Goal: Task Accomplishment & Management: Manage account settings

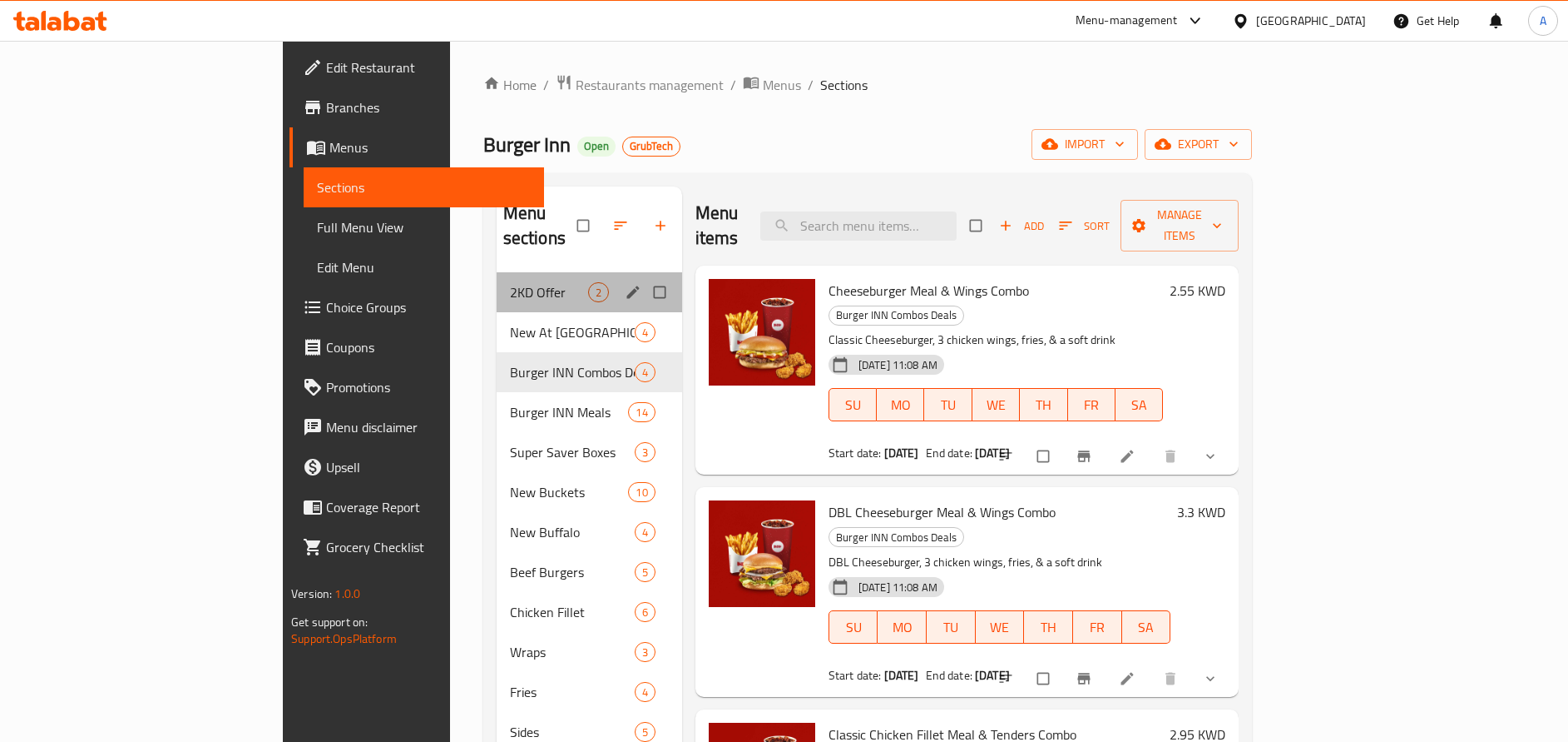
click at [496, 272] on div "2KD Offer 2" at bounding box center [589, 292] width 186 height 40
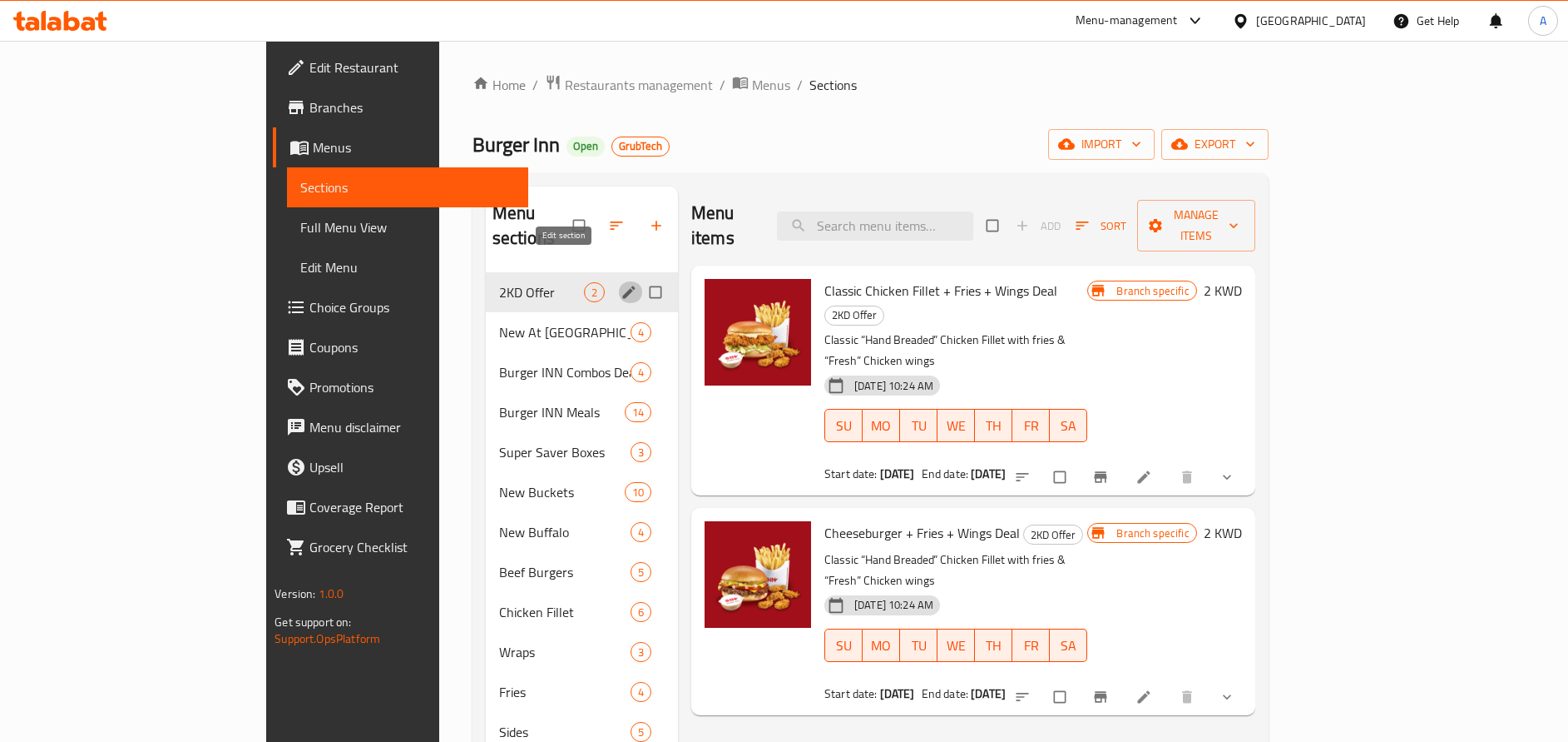
click at [623, 285] on icon "edit" at bounding box center [628, 291] width 12 height 12
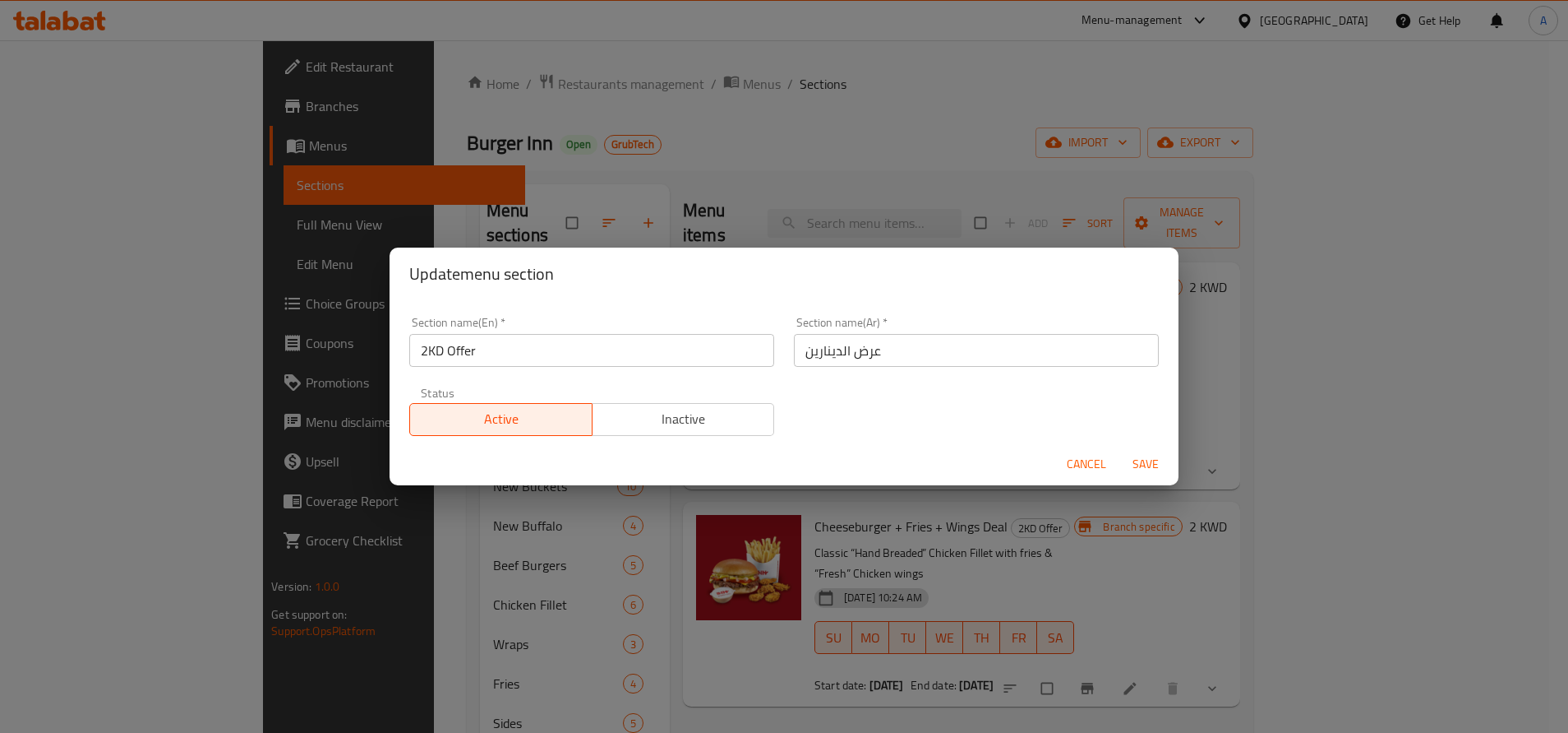
click at [1101, 459] on span "Cancel" at bounding box center [1086, 464] width 39 height 20
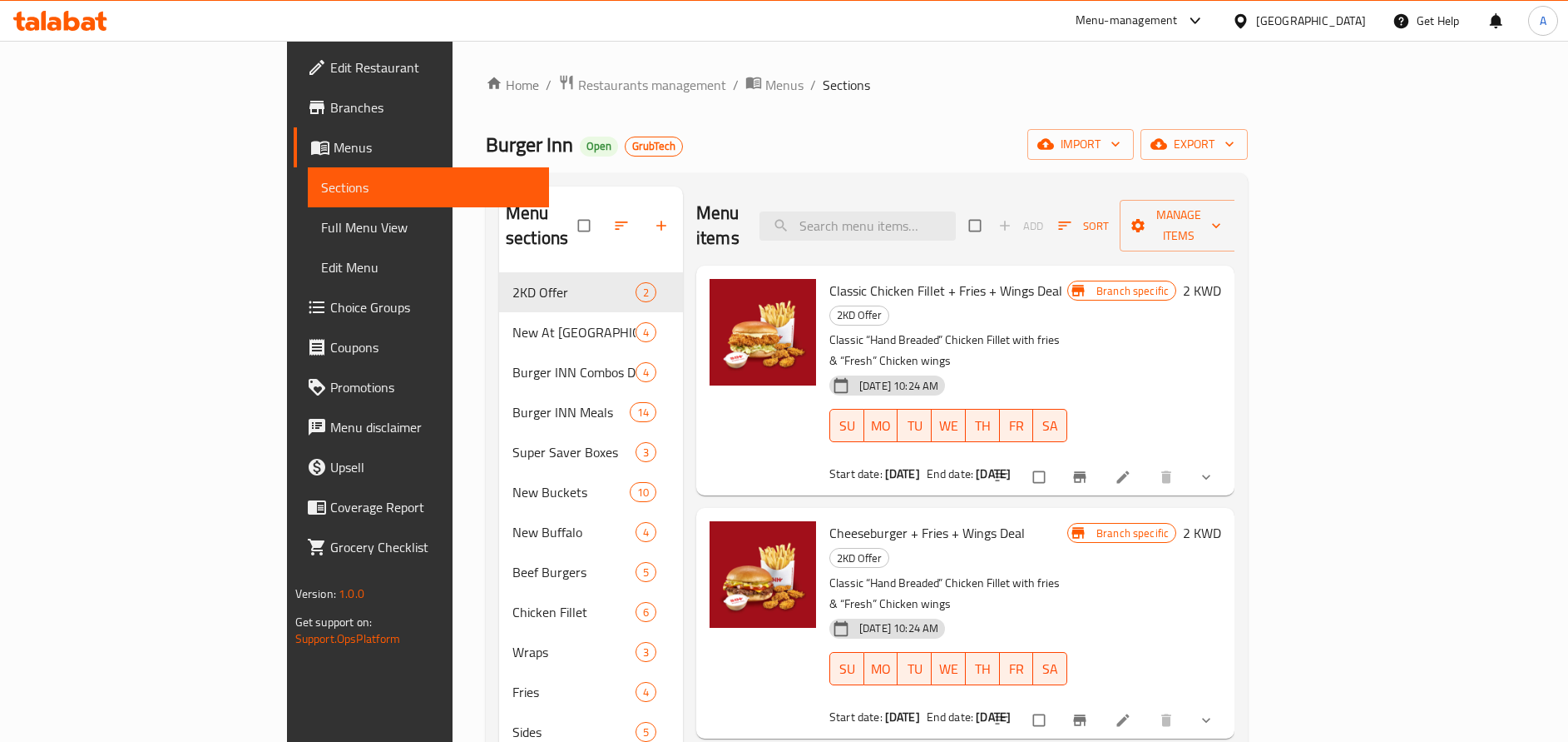
click at [294, 117] on link "Branches" at bounding box center [421, 107] width 256 height 40
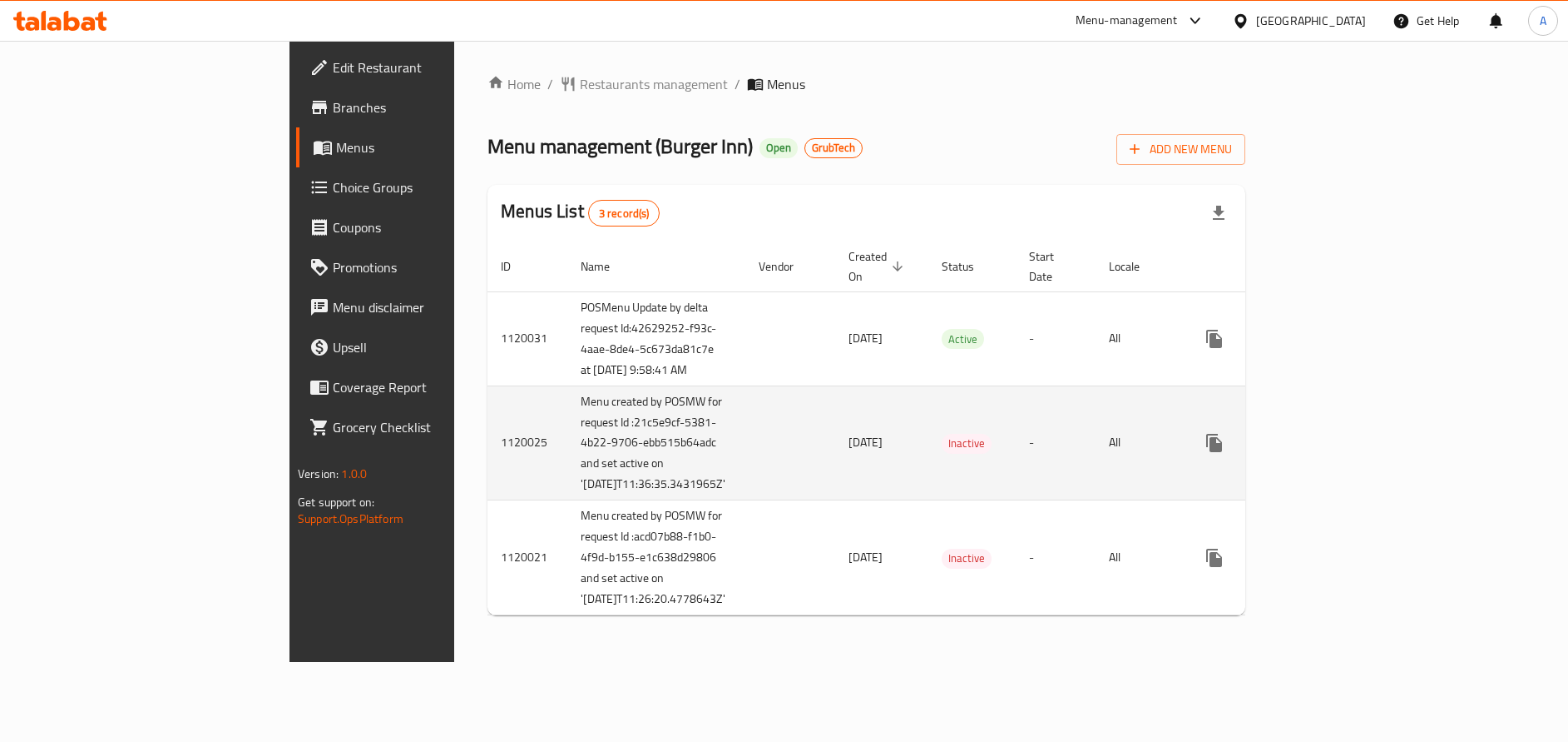
scroll to position [27, 0]
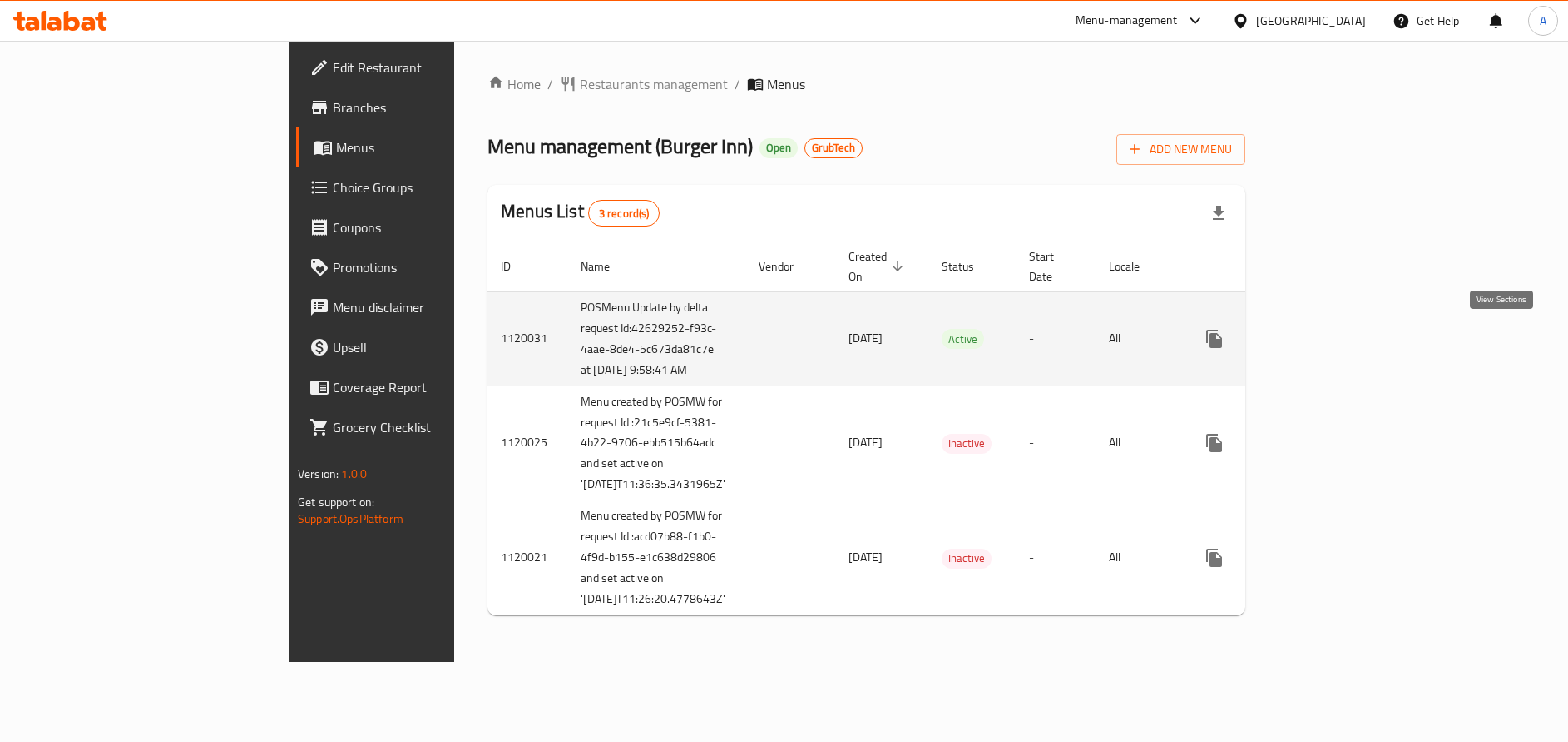
click at [1354, 323] on link "enhanced table" at bounding box center [1334, 338] width 40 height 40
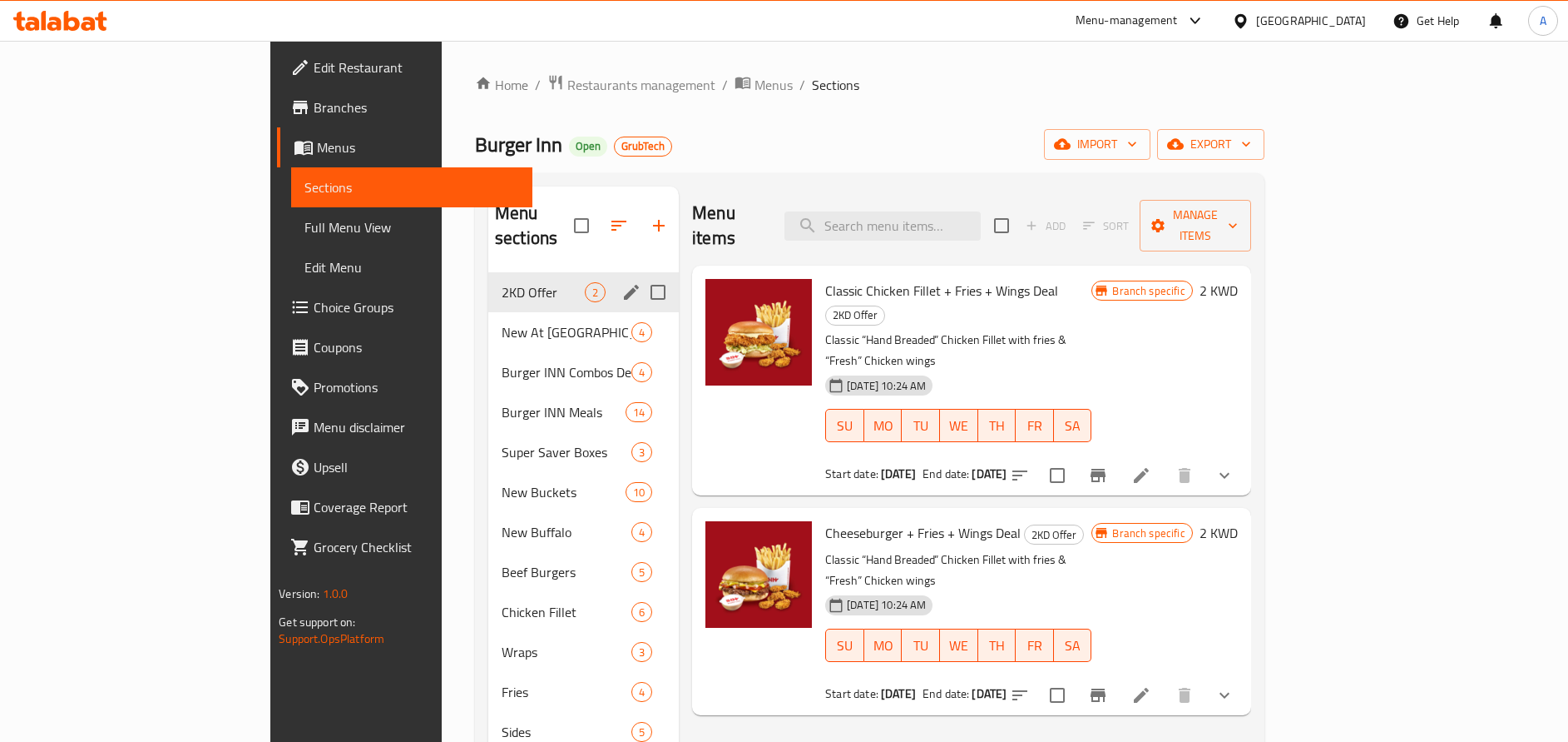
click at [488, 272] on div "2KD Offer 2" at bounding box center [583, 292] width 191 height 40
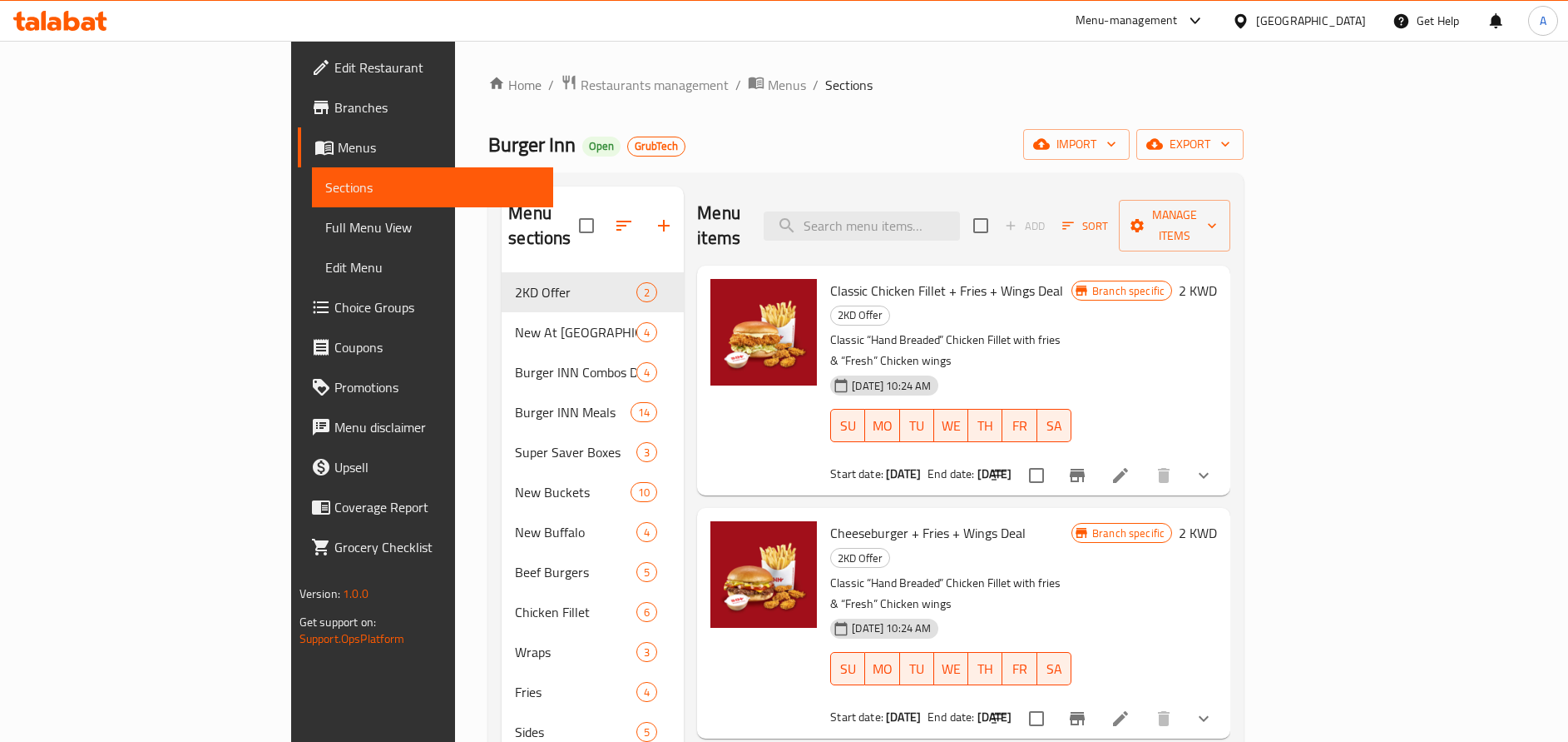
click at [1144, 460] on li at bounding box center [1121, 475] width 46 height 30
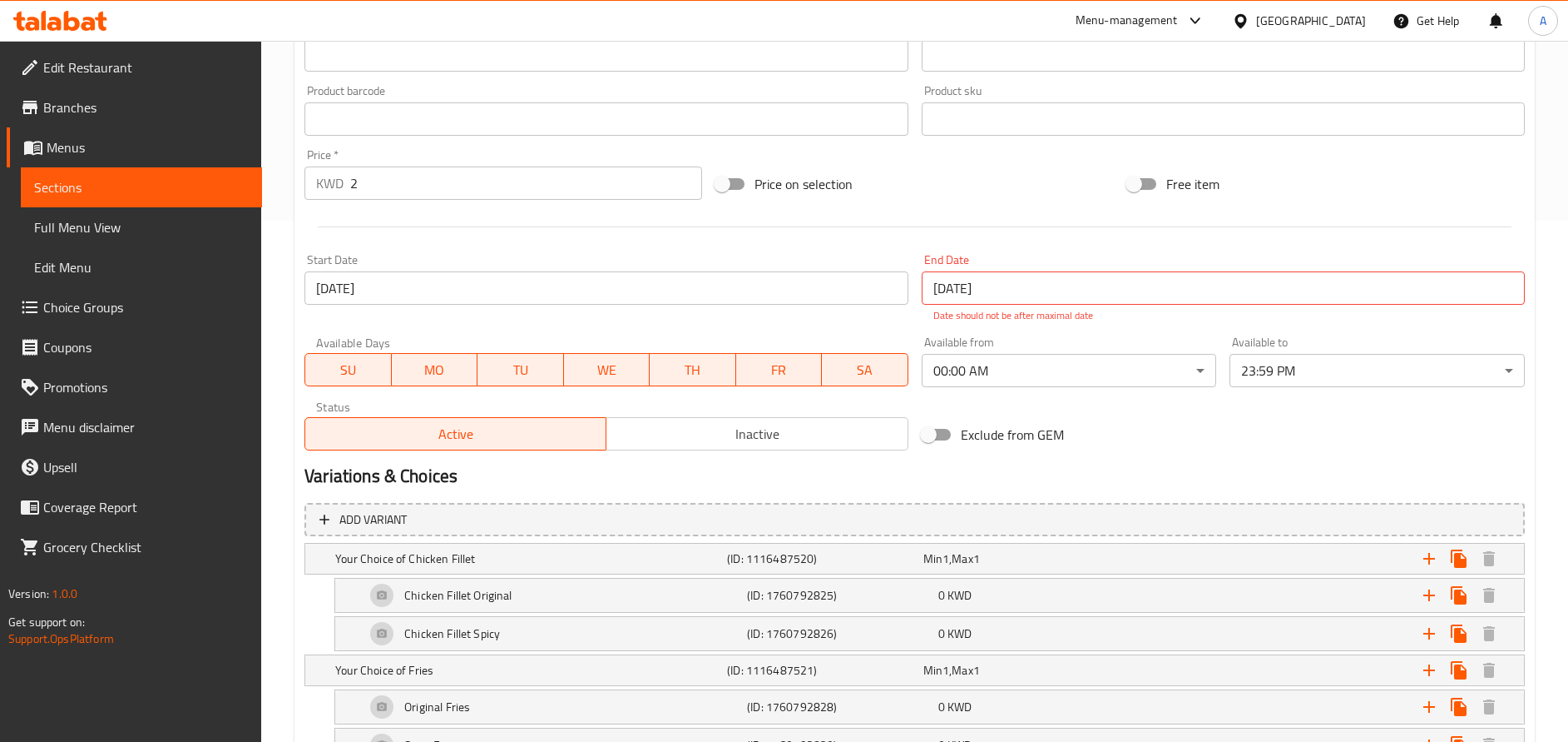
scroll to position [499, 0]
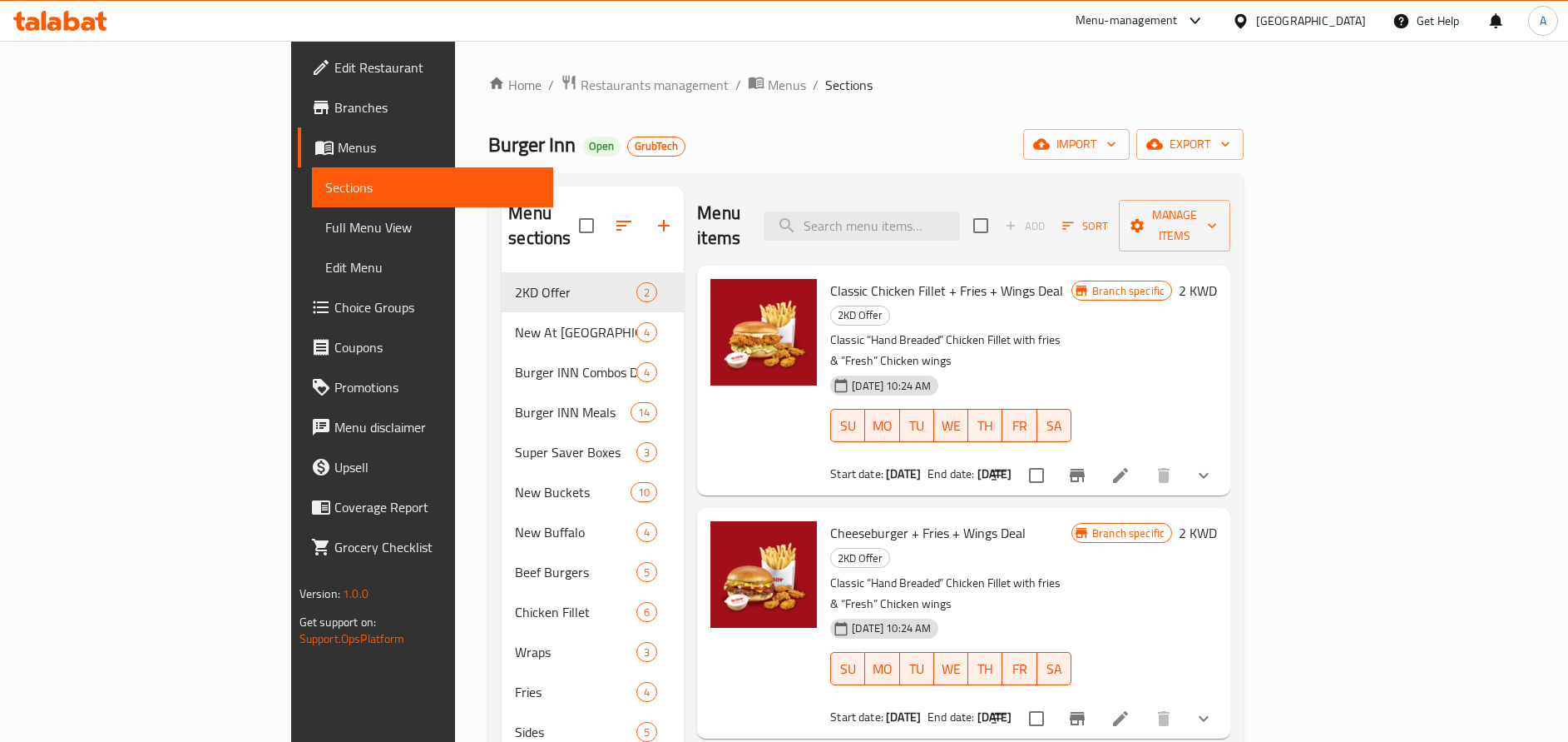
click at [1171, 283] on span "Branch specific" at bounding box center [1128, 290] width 86 height 16
click at [1171, 525] on span "Branch specific" at bounding box center [1128, 533] width 86 height 16
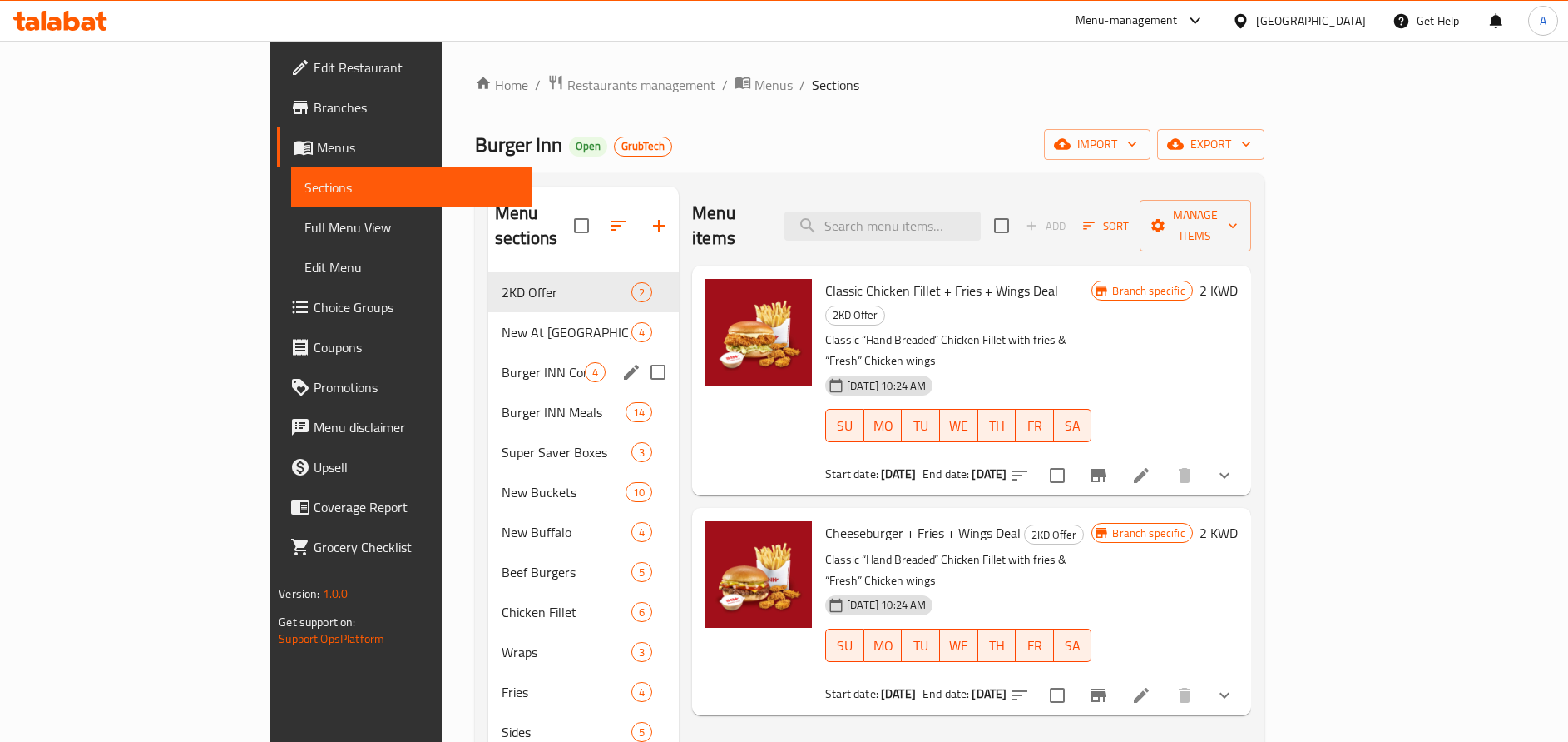
click at [502, 322] on span "New At [GEOGRAPHIC_DATA]" at bounding box center [567, 331] width 130 height 20
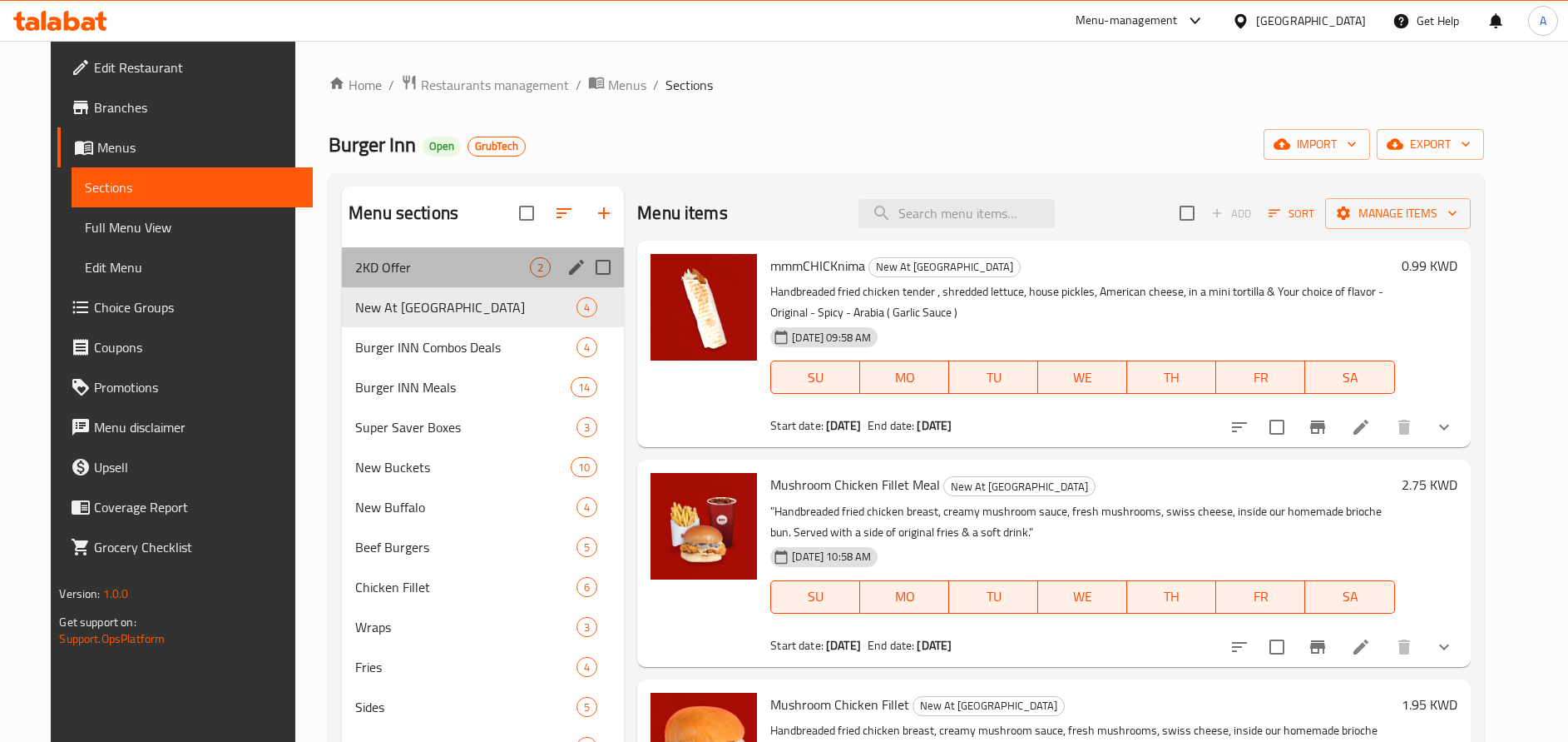
click at [457, 253] on div "2KD Offer 2" at bounding box center [482, 267] width 282 height 40
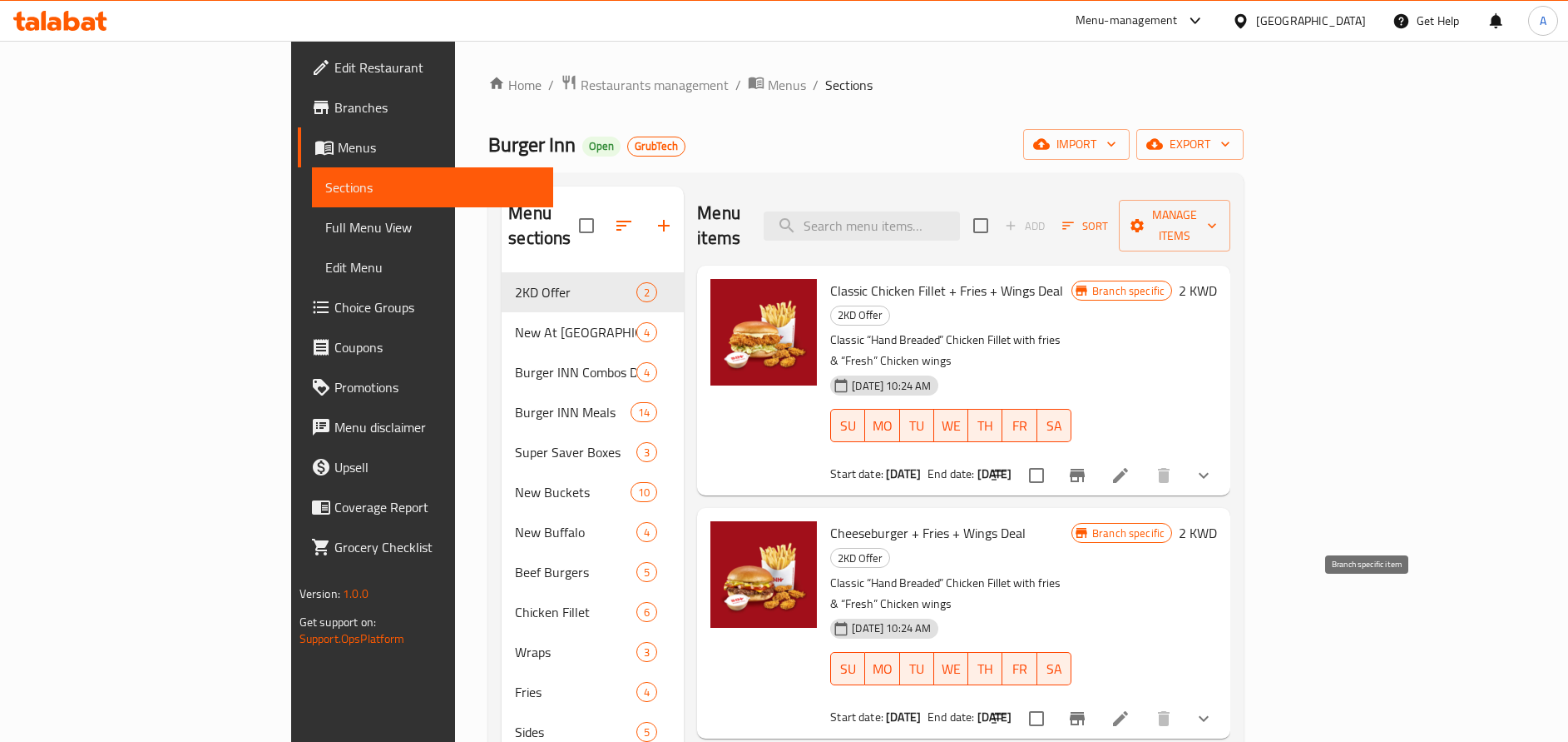
click at [1098, 698] on button "Branch-specific-item" at bounding box center [1077, 718] width 40 height 40
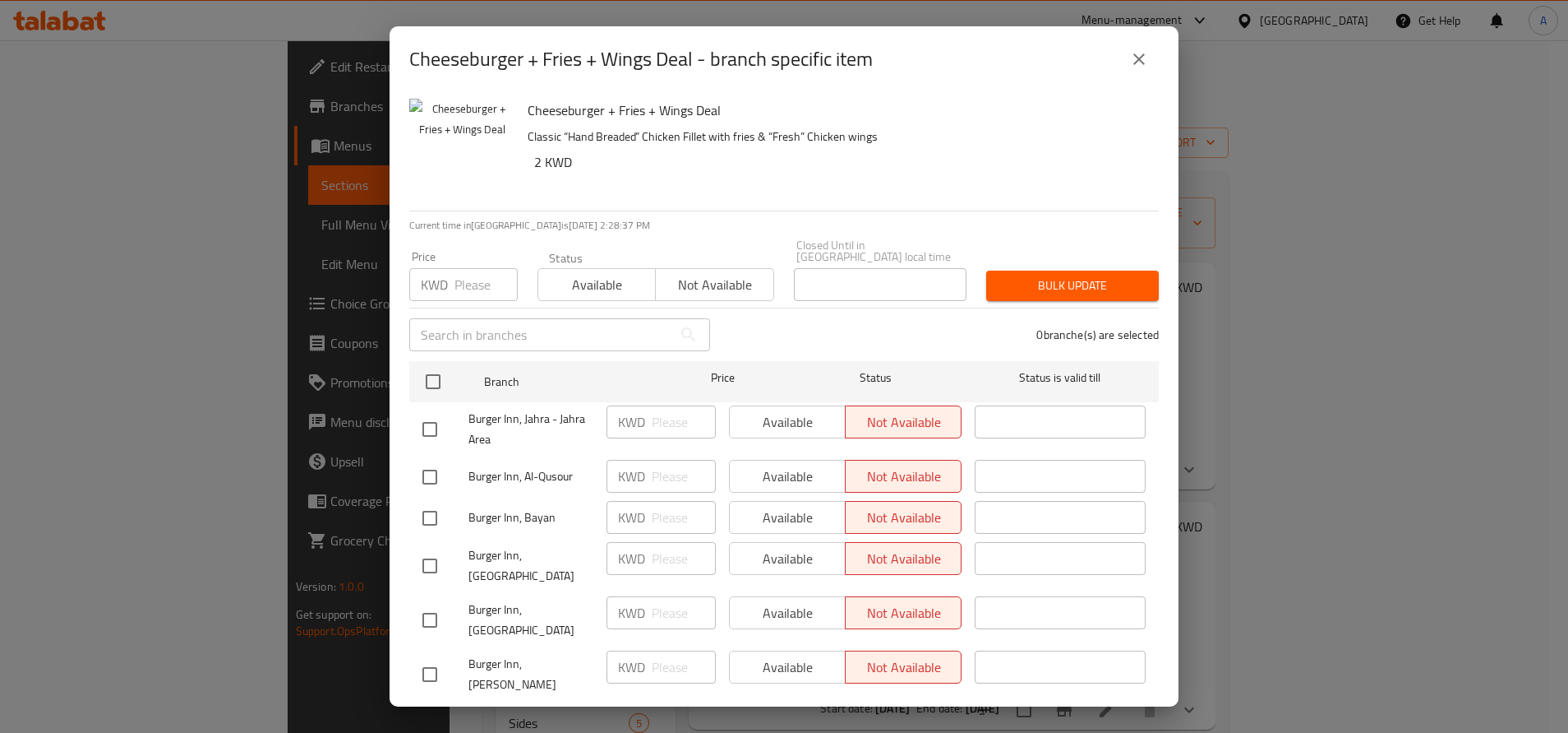
scroll to position [1, 0]
click at [1137, 59] on icon "close" at bounding box center [1138, 59] width 12 height 12
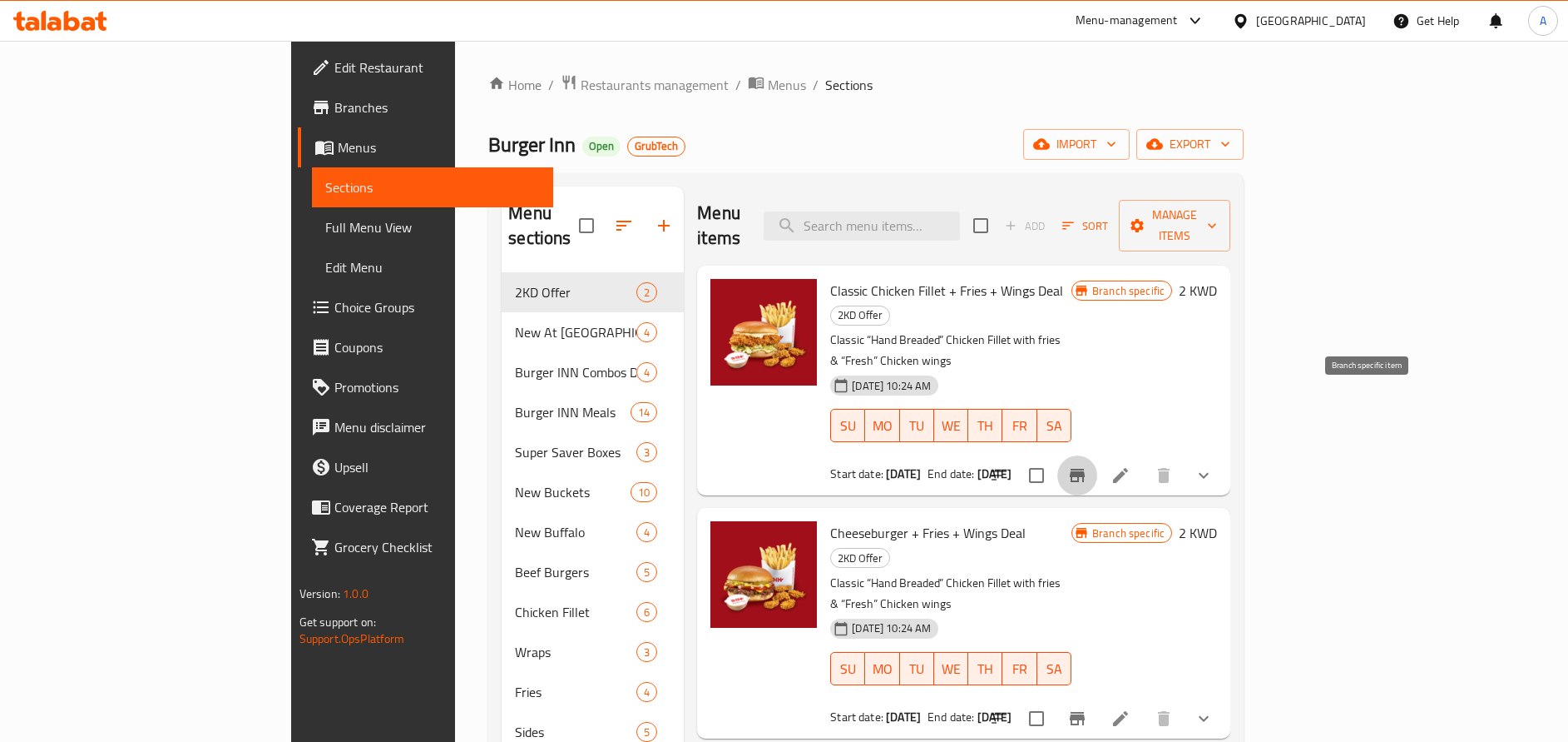
click at [1087, 465] on icon "Branch-specific-item" at bounding box center [1077, 474] width 20 height 20
